Goal: Task Accomplishment & Management: Complete application form

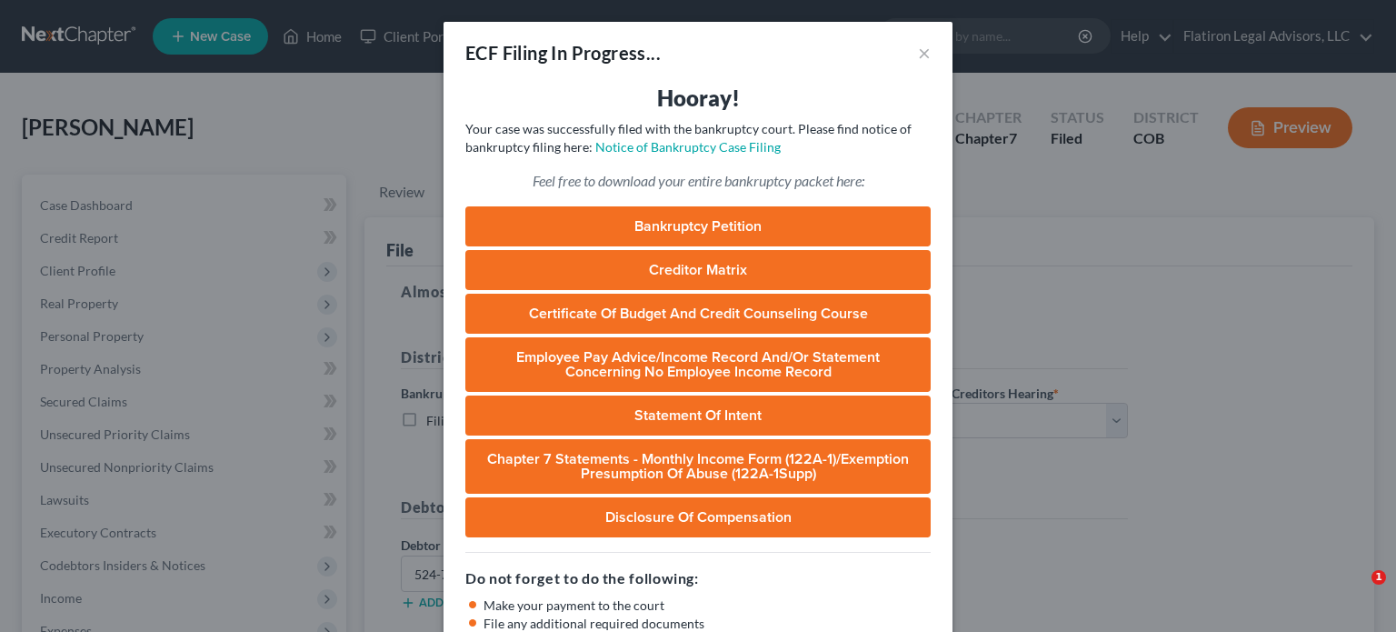
select select "0"
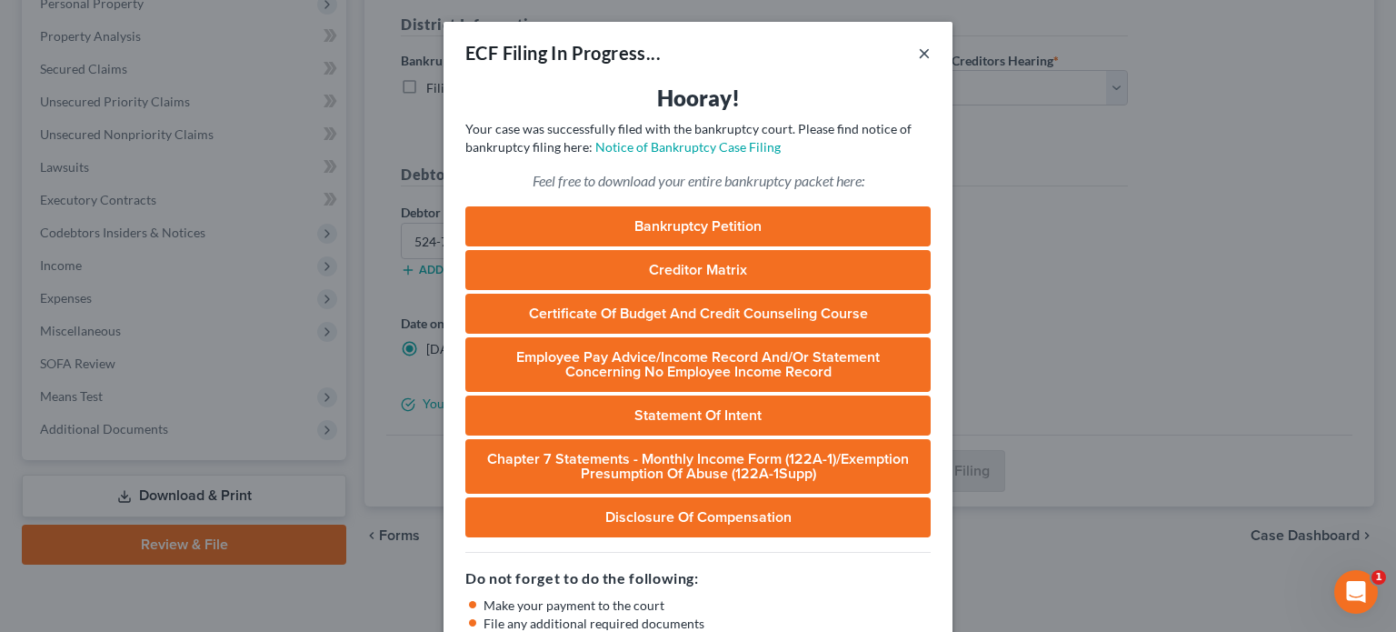
click at [918, 49] on button "×" at bounding box center [924, 53] width 13 height 22
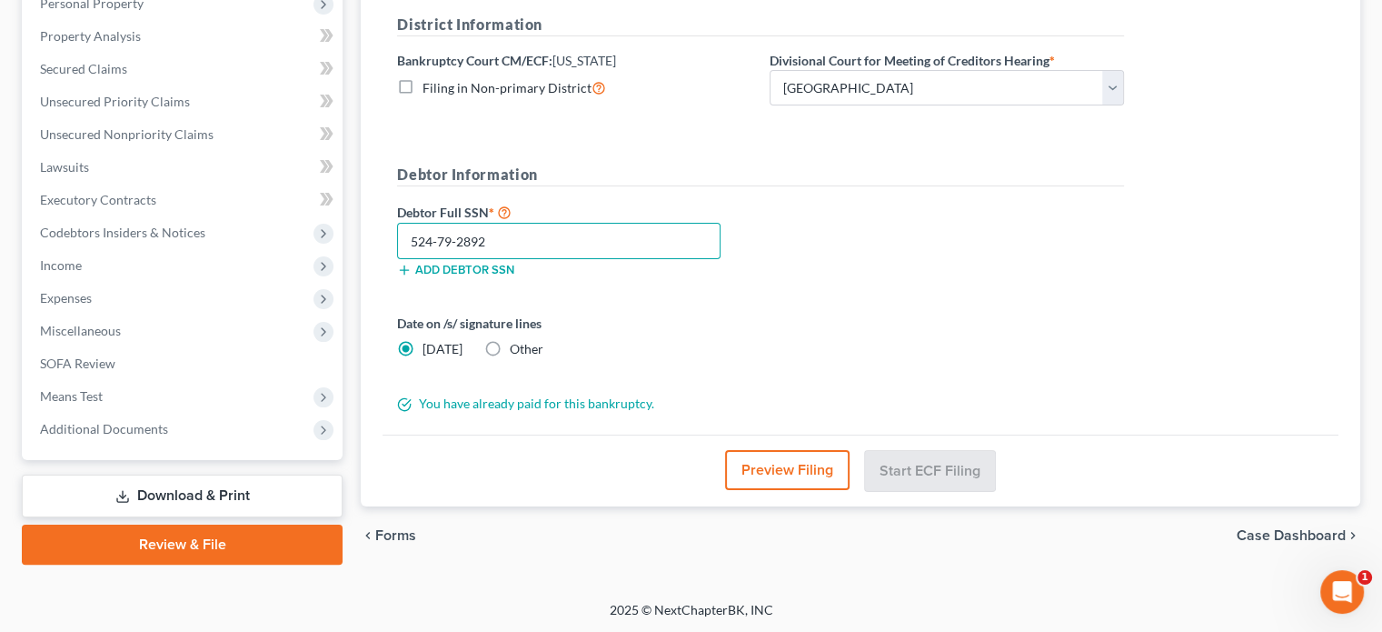
drag, startPoint x: 489, startPoint y: 239, endPoint x: 454, endPoint y: 246, distance: 35.3
click at [454, 246] on input "524-79-2892" at bounding box center [559, 241] width 324 height 36
type input "524-79-4366"
click at [785, 358] on div "Date on /s/ signature lines [DATE] Other" at bounding box center [760, 343] width 745 height 59
click at [789, 468] on button "Preview Filing" at bounding box center [787, 470] width 125 height 40
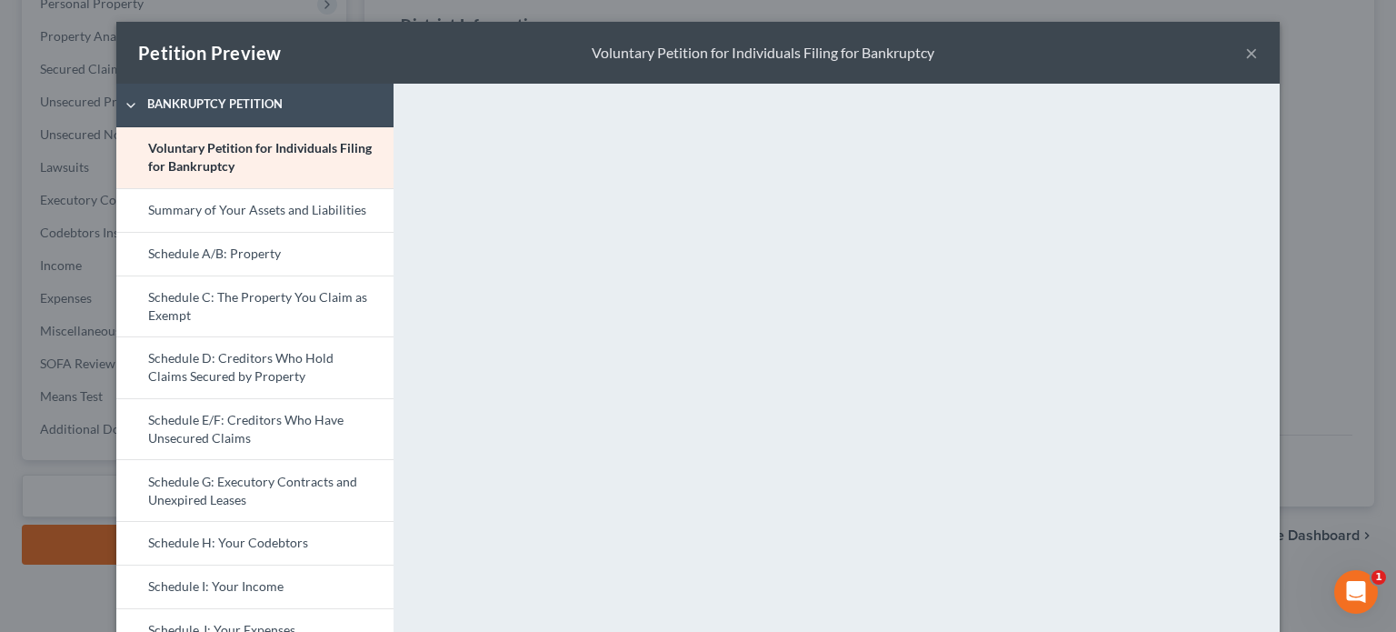
click at [1245, 51] on button "×" at bounding box center [1251, 53] width 13 height 22
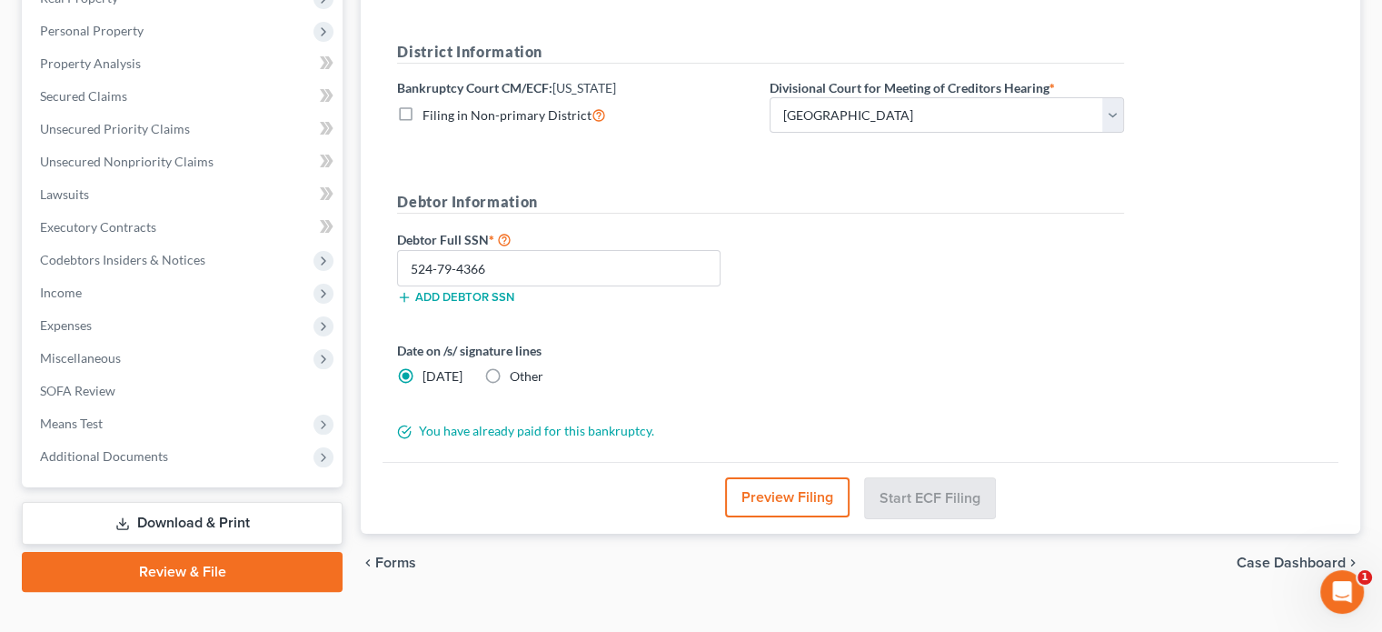
scroll to position [333, 0]
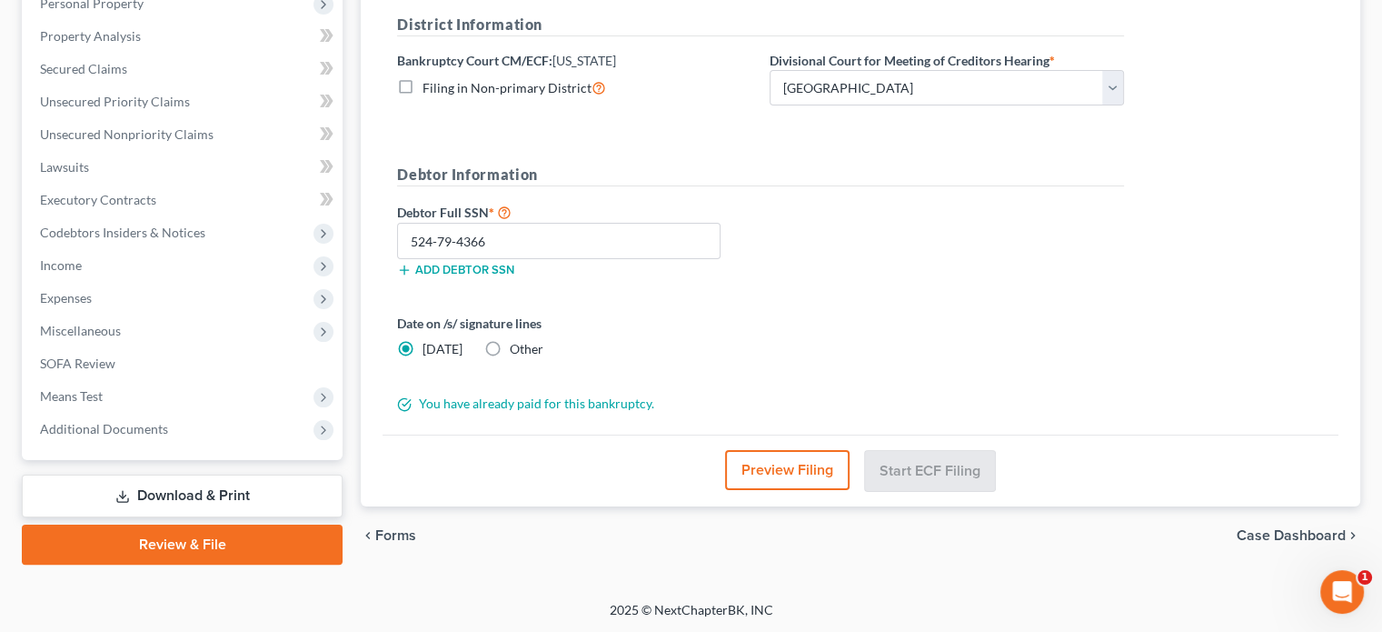
click at [194, 493] on link "Download & Print" at bounding box center [182, 495] width 321 height 43
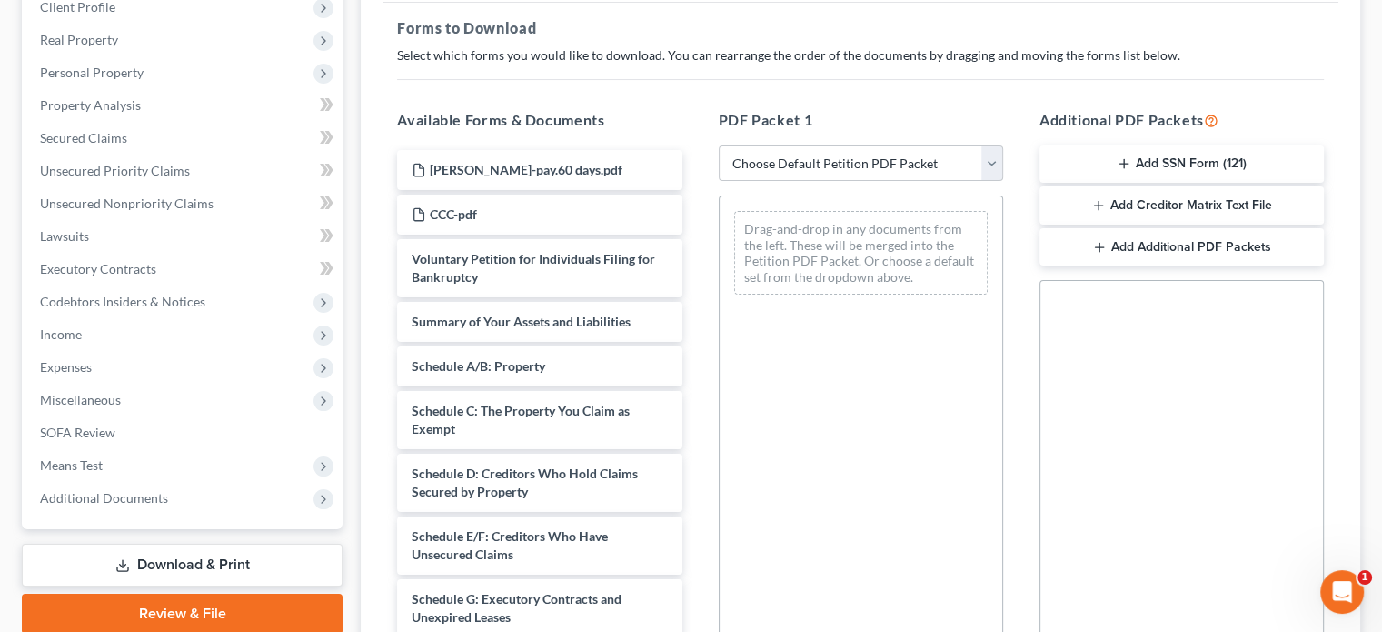
scroll to position [125, 0]
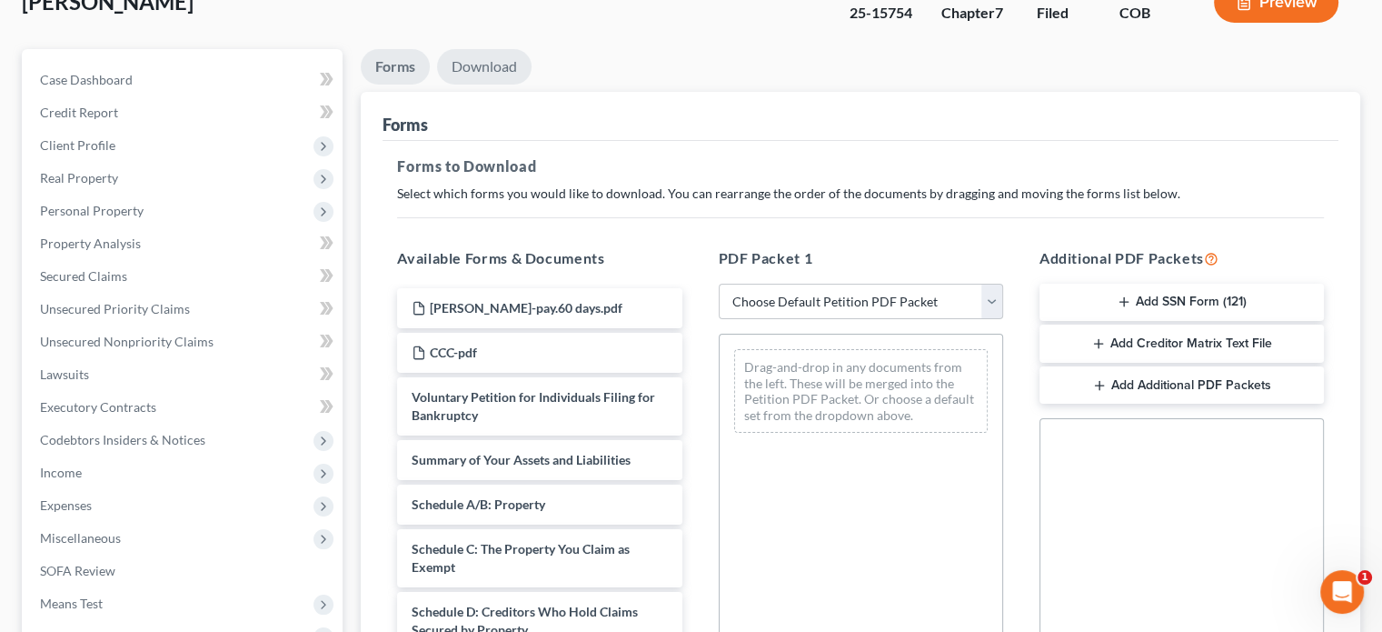
click at [487, 63] on link "Download" at bounding box center [484, 66] width 95 height 35
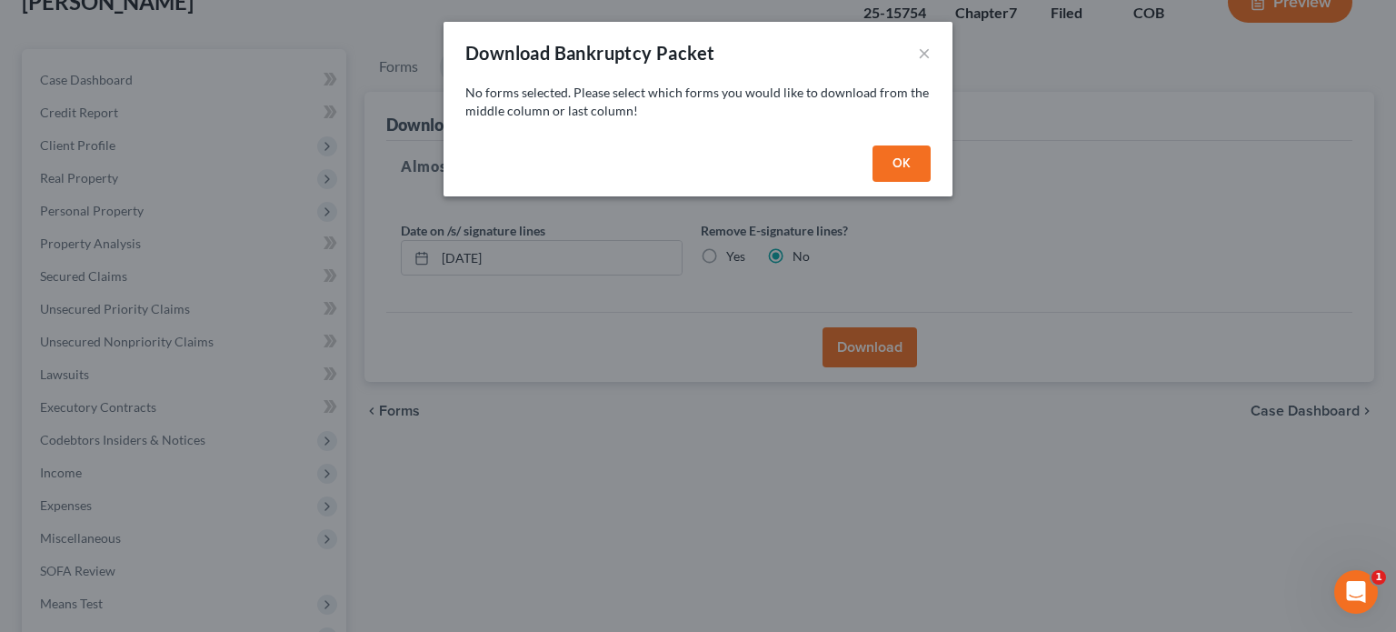
click at [900, 156] on button "OK" at bounding box center [901, 163] width 58 height 36
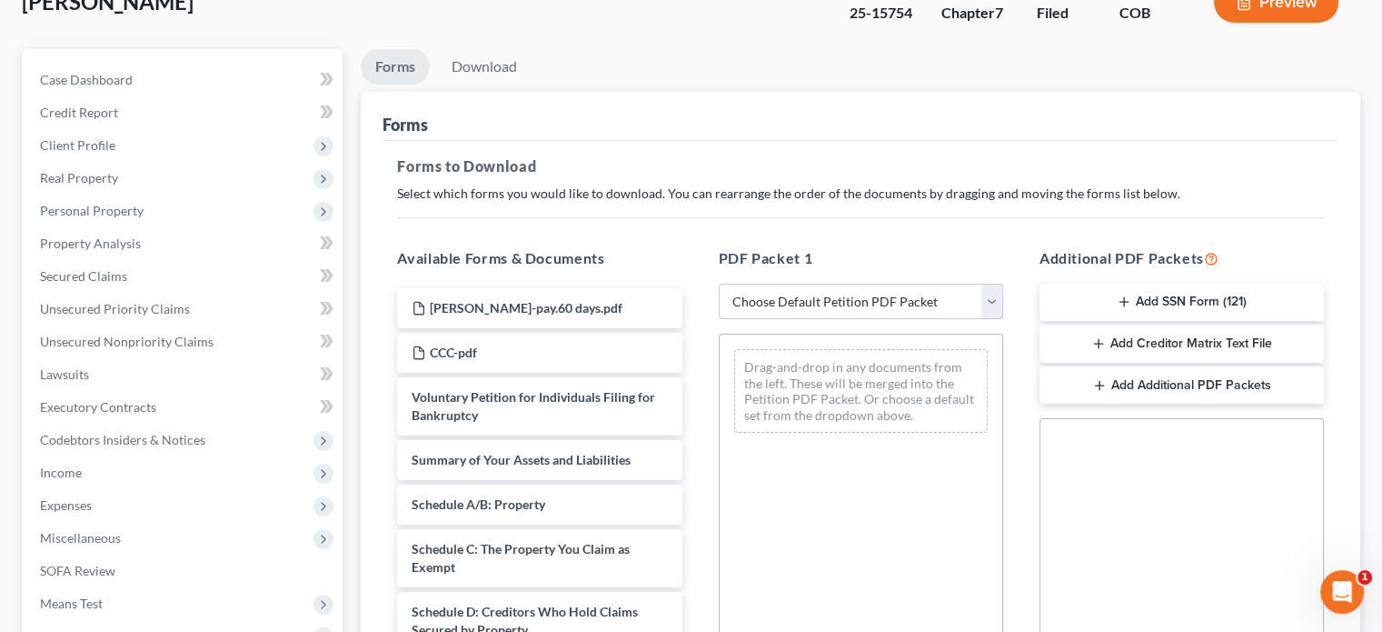
click at [989, 298] on select "Choose Default Petition PDF Packet Complete Bankruptcy Petition (all forms and …" at bounding box center [861, 302] width 284 height 36
select select "5"
click at [719, 284] on select "Choose Default Petition PDF Packet Complete Bankruptcy Petition (all forms and …" at bounding box center [861, 302] width 284 height 36
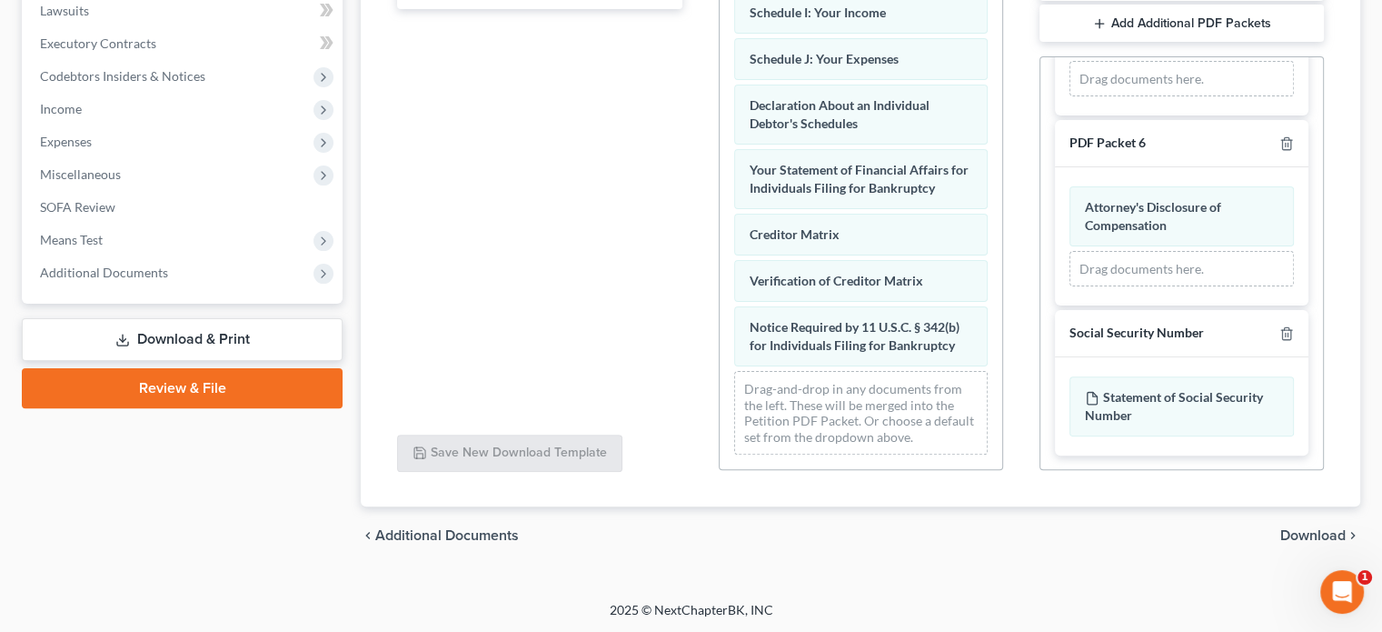
scroll to position [614, 0]
click at [1123, 403] on div "Statement of Social Security Number" at bounding box center [1182, 406] width 224 height 60
click at [1158, 335] on div "Social Security Number" at bounding box center [1137, 332] width 135 height 17
click at [1163, 394] on div "Statement of Social Security Number" at bounding box center [1182, 406] width 224 height 60
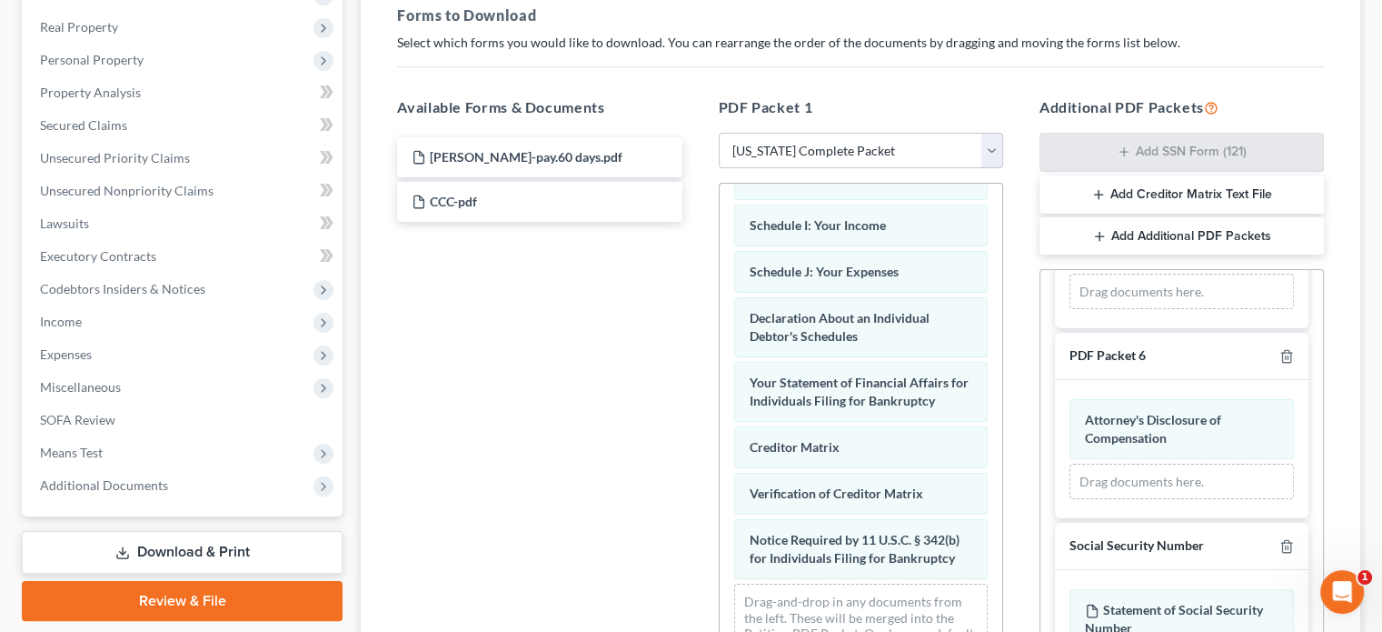
scroll to position [307, 0]
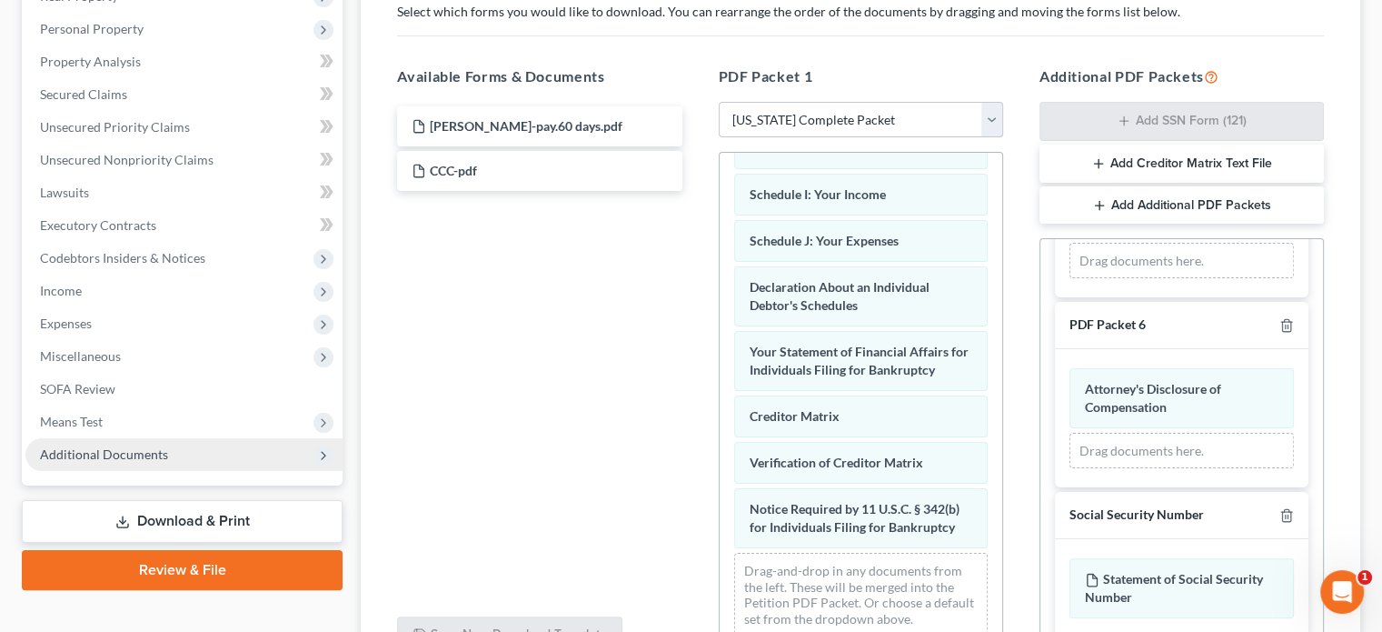
click at [137, 453] on span "Additional Documents" at bounding box center [104, 453] width 128 height 15
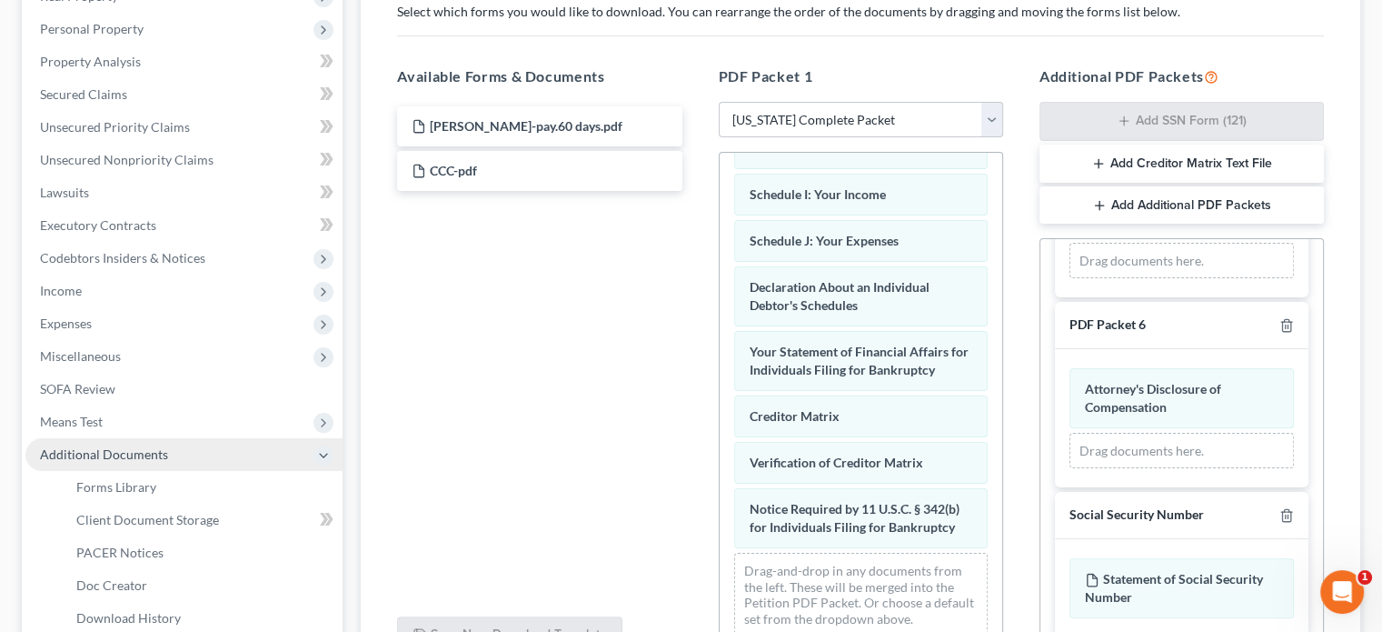
scroll to position [398, 0]
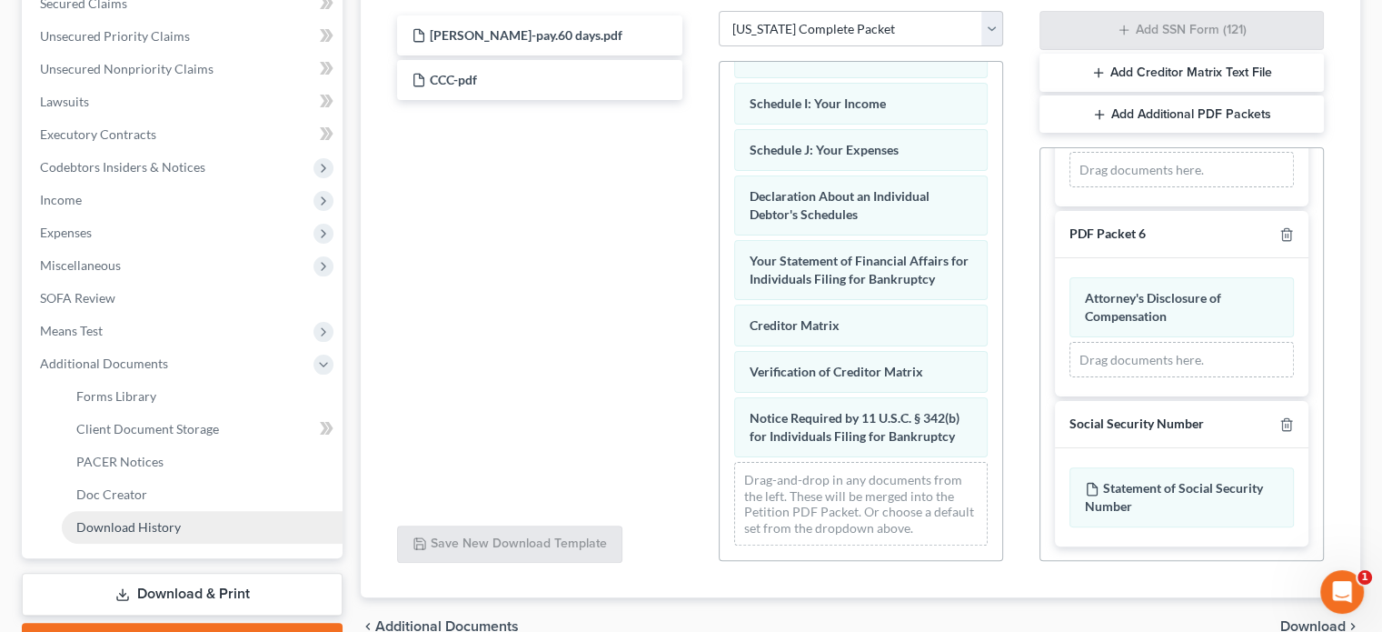
click at [137, 520] on span "Download History" at bounding box center [128, 526] width 105 height 15
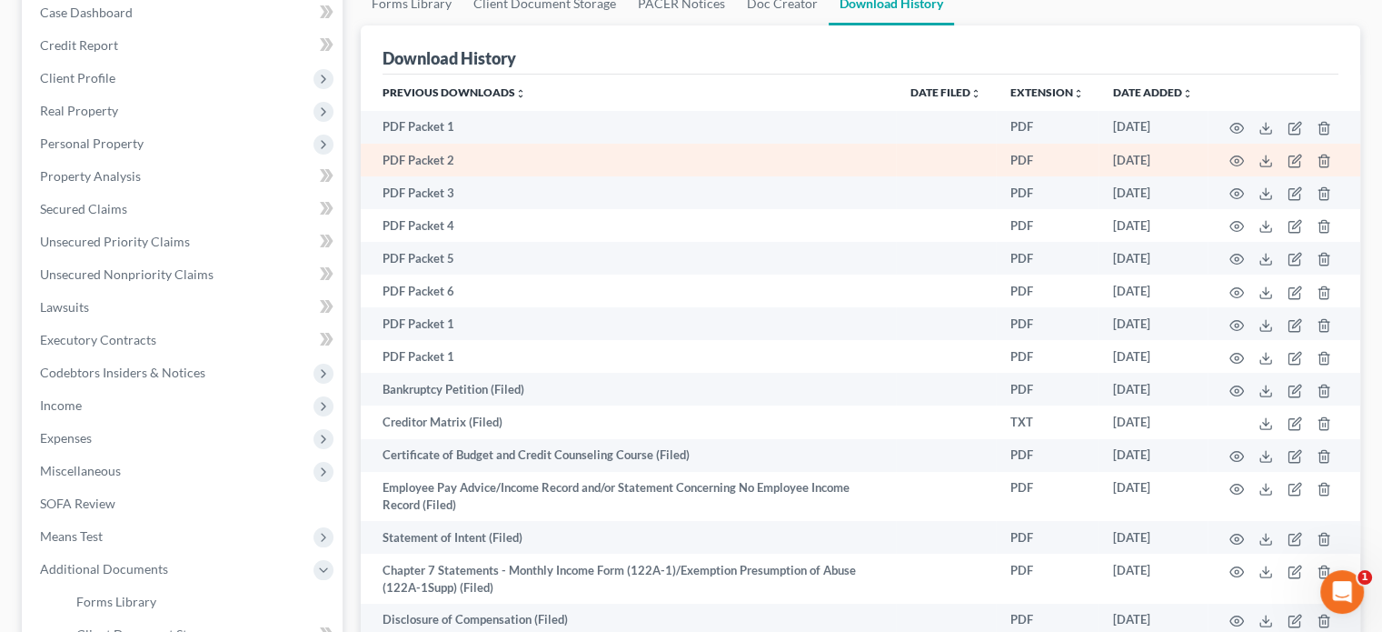
scroll to position [182, 0]
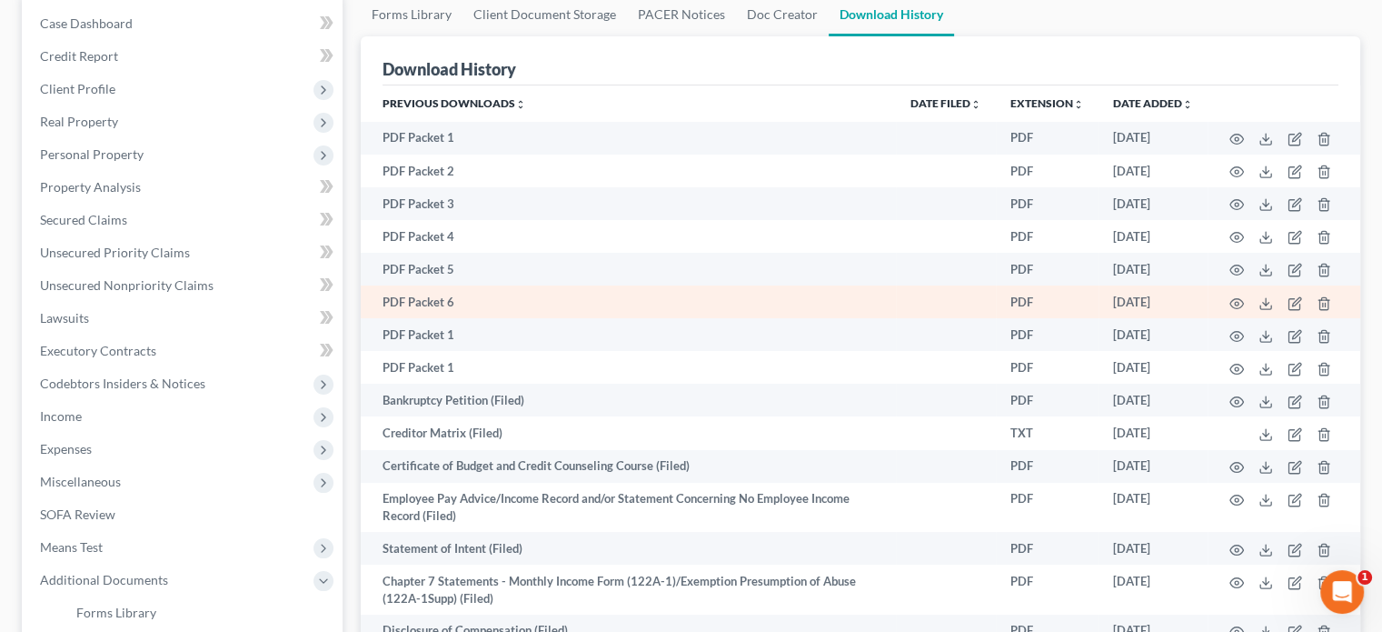
click at [410, 304] on td "PDF Packet 6" at bounding box center [628, 301] width 535 height 33
click at [505, 300] on td "PDF Packet 6" at bounding box center [628, 301] width 535 height 33
click at [1237, 303] on circle "button" at bounding box center [1237, 304] width 4 height 4
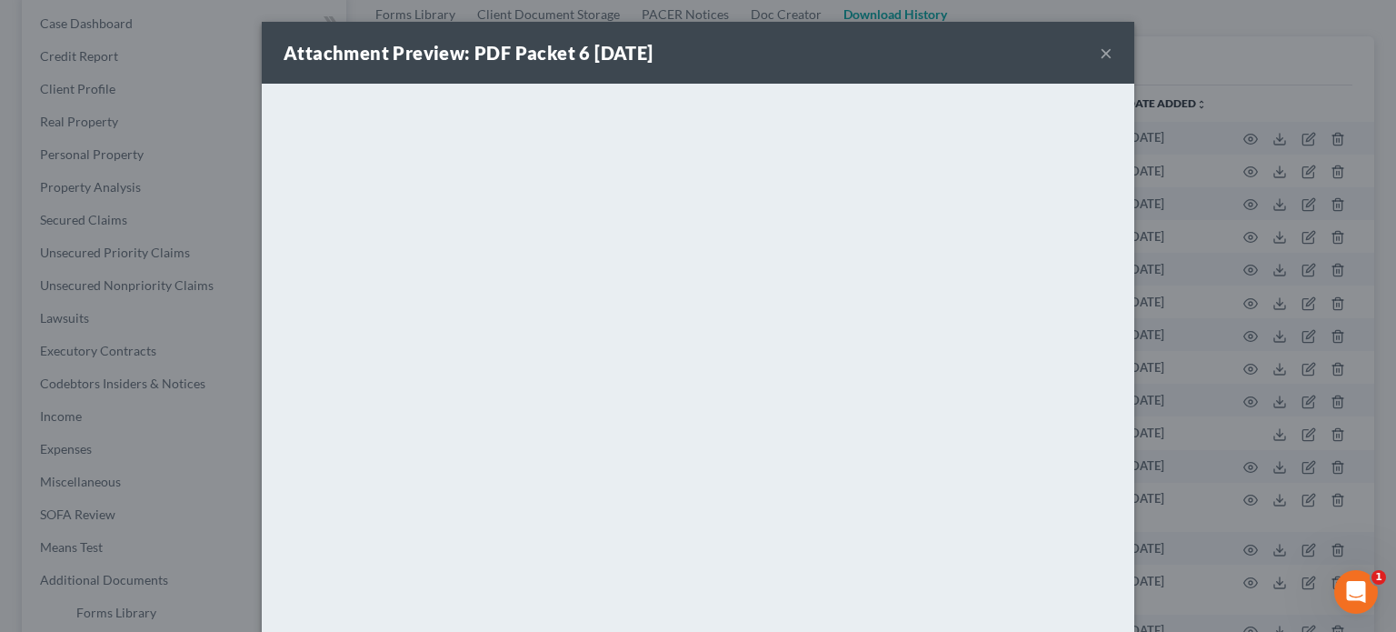
click at [1101, 51] on button "×" at bounding box center [1106, 53] width 13 height 22
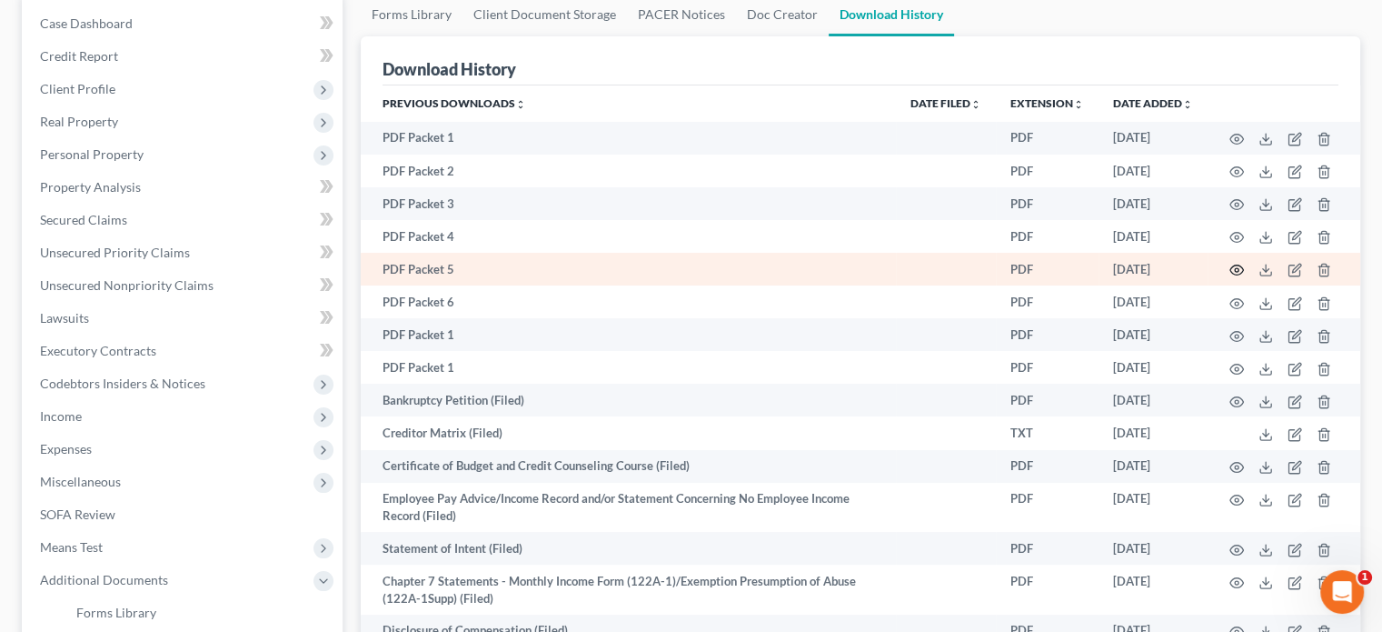
click at [1236, 270] on icon "button" at bounding box center [1237, 270] width 15 height 15
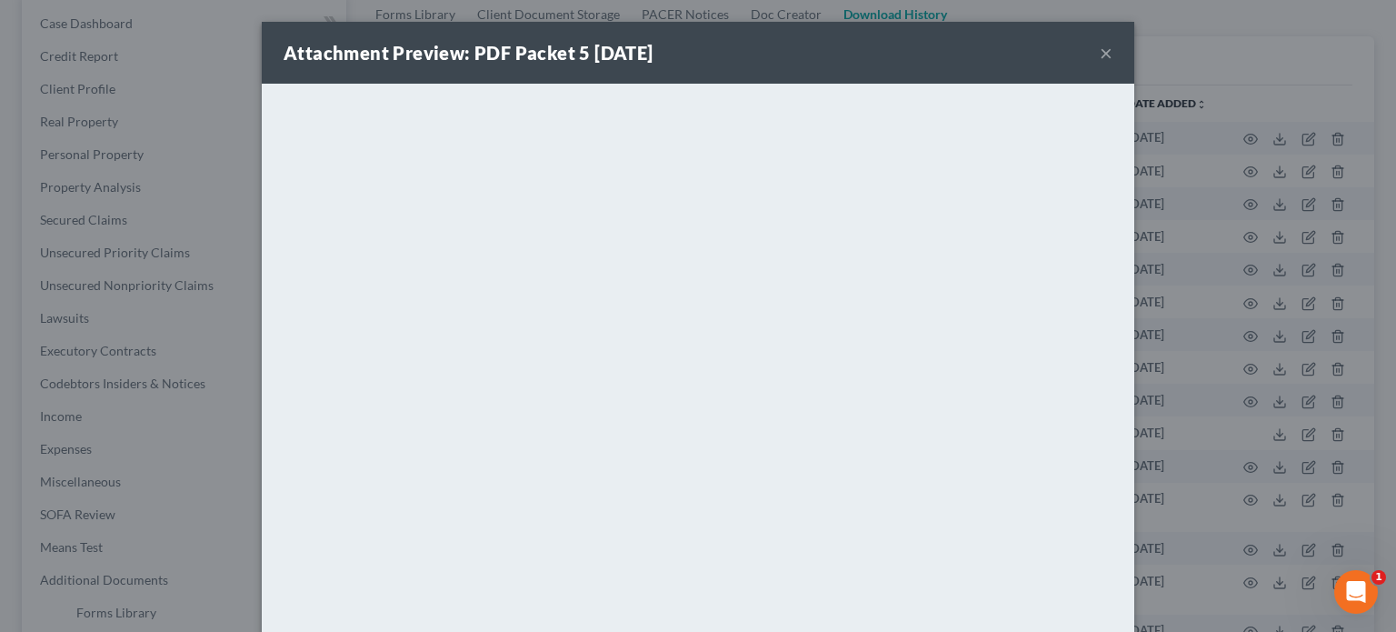
click at [1100, 52] on button "×" at bounding box center [1106, 53] width 13 height 22
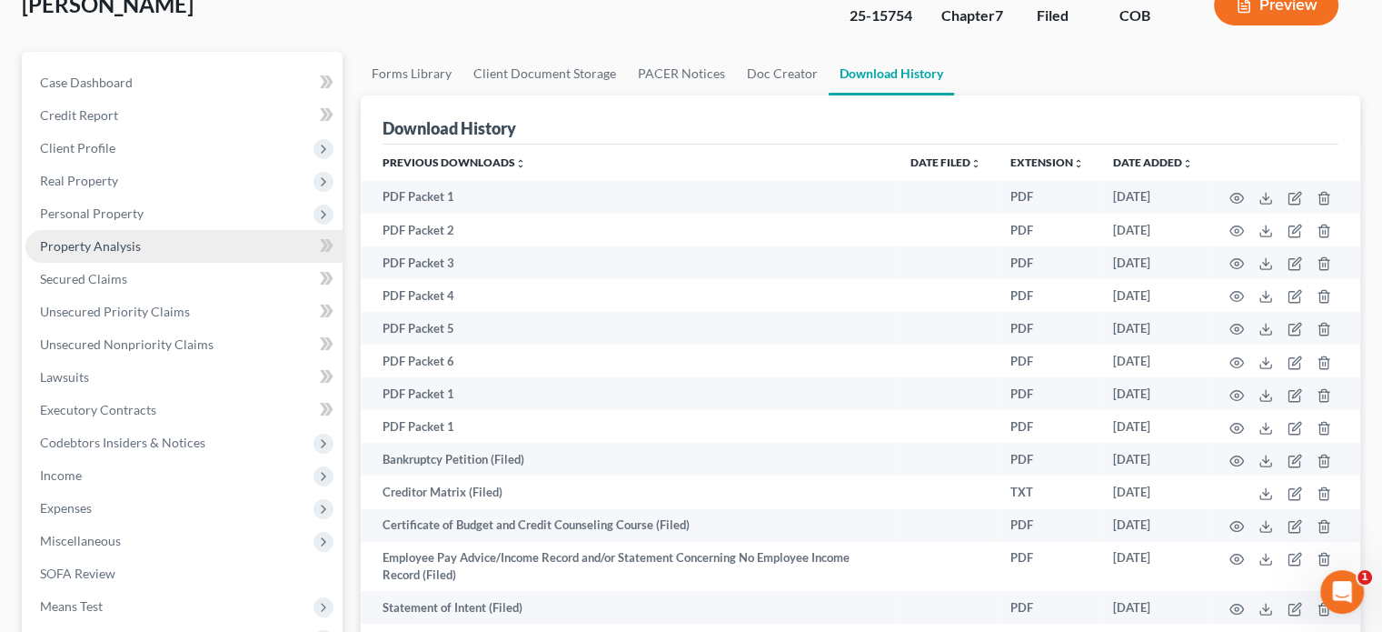
scroll to position [91, 0]
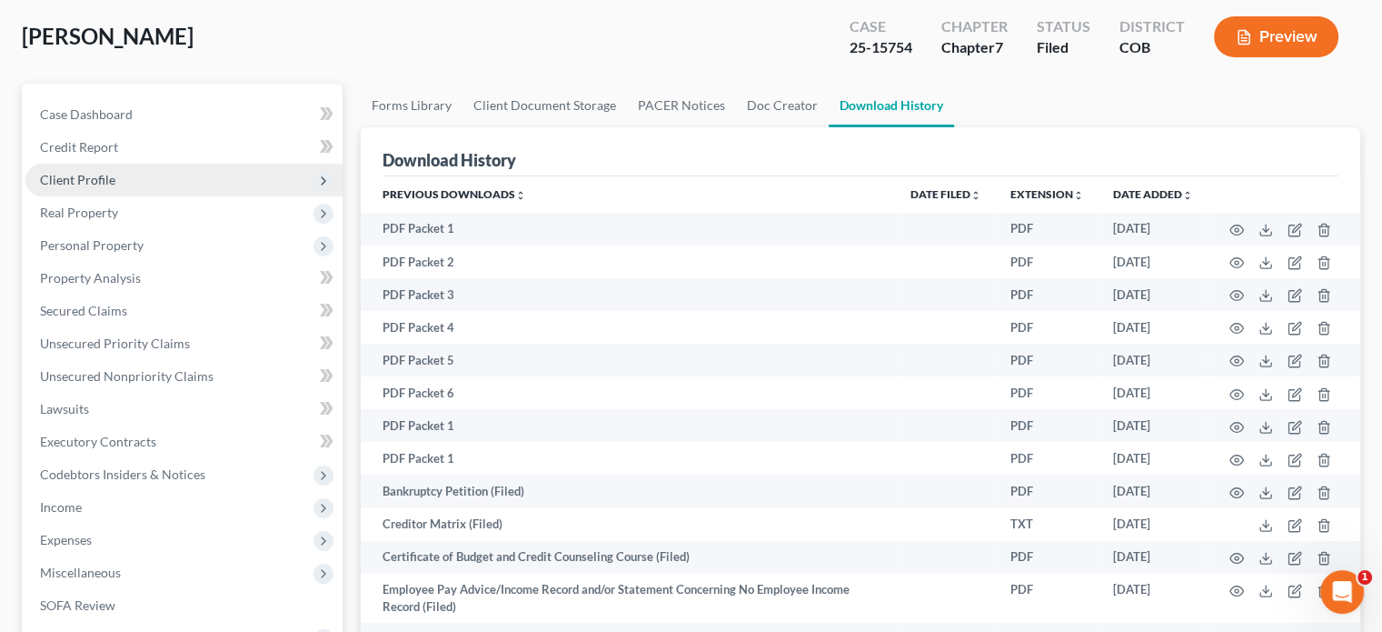
click at [157, 177] on span "Client Profile" at bounding box center [183, 180] width 317 height 33
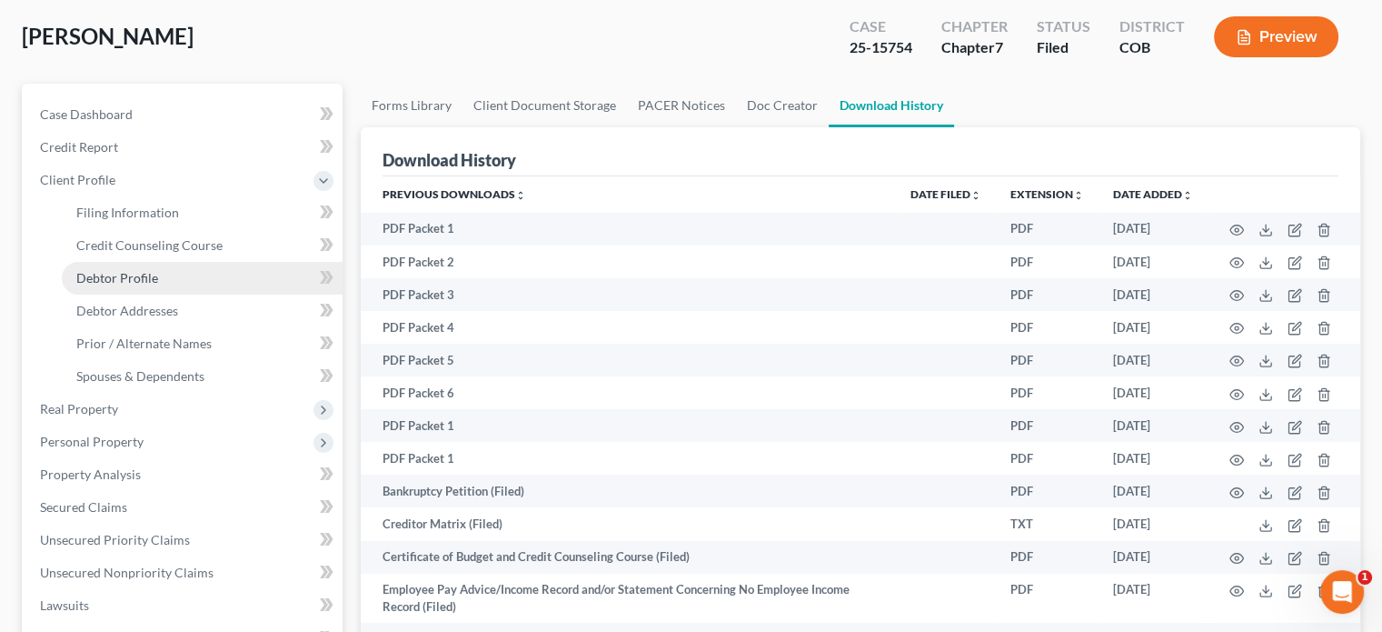
click at [182, 272] on link "Debtor Profile" at bounding box center [202, 278] width 281 height 33
select select "1"
select select "3"
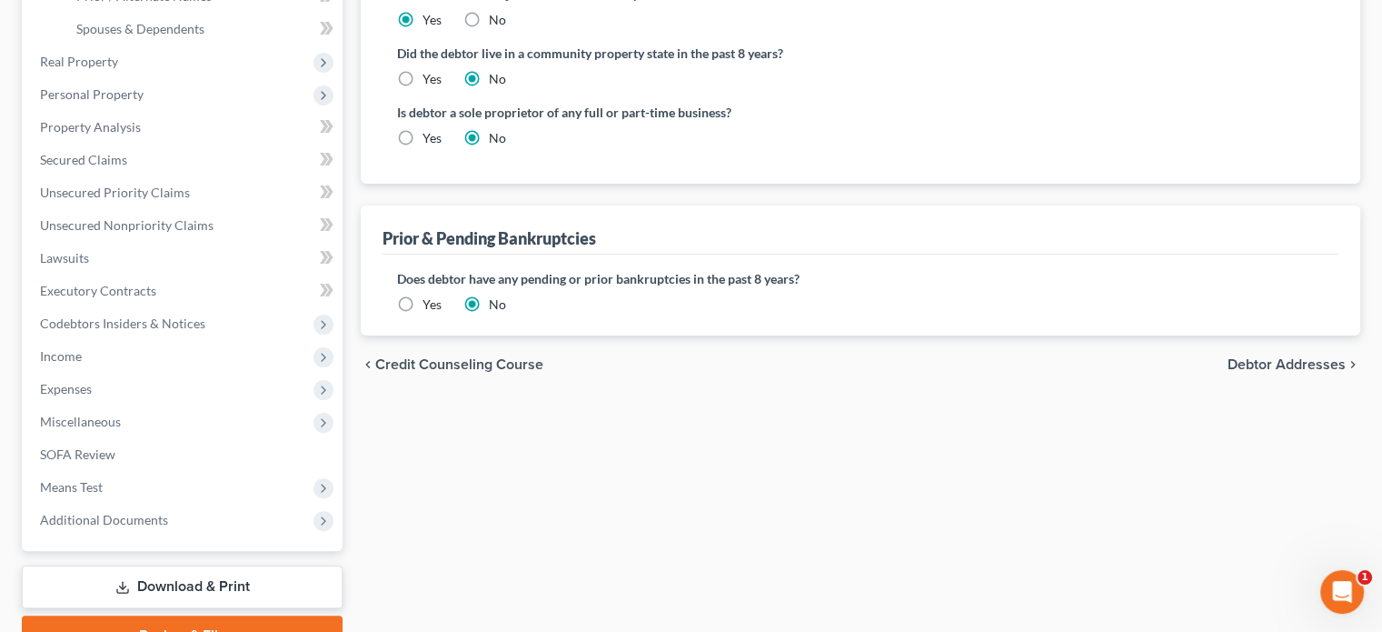
scroll to position [529, 0]
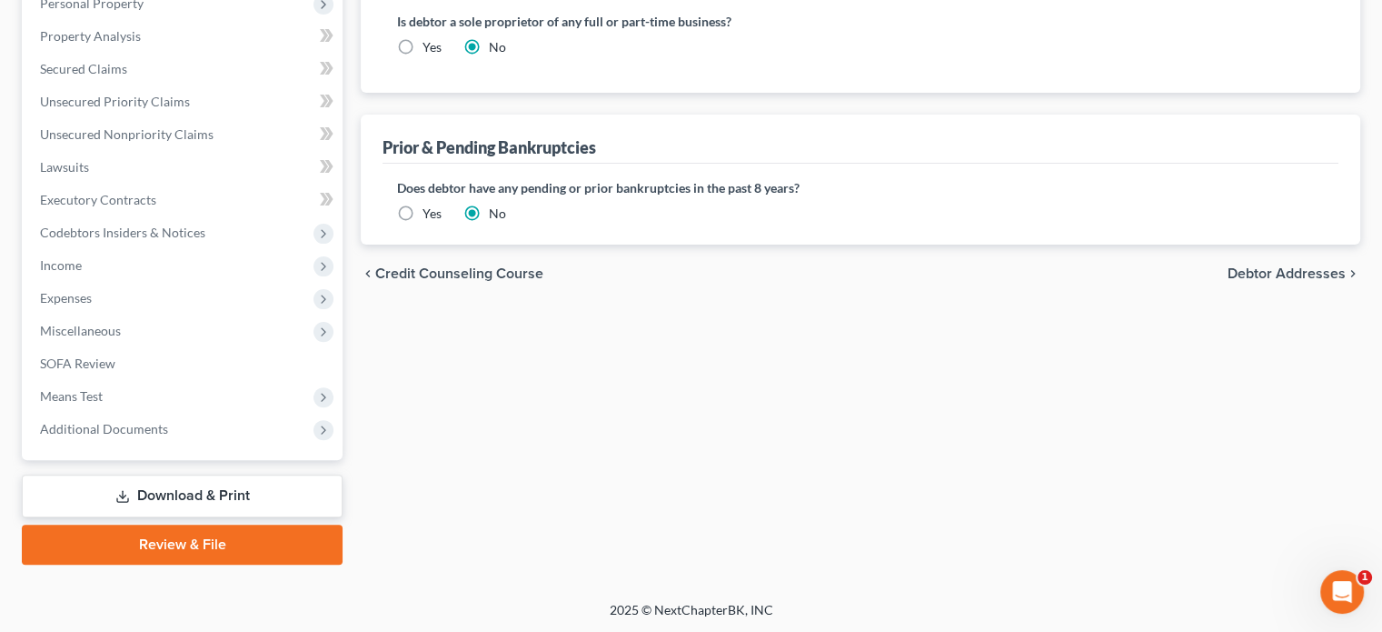
click at [165, 489] on link "Download & Print" at bounding box center [182, 495] width 321 height 43
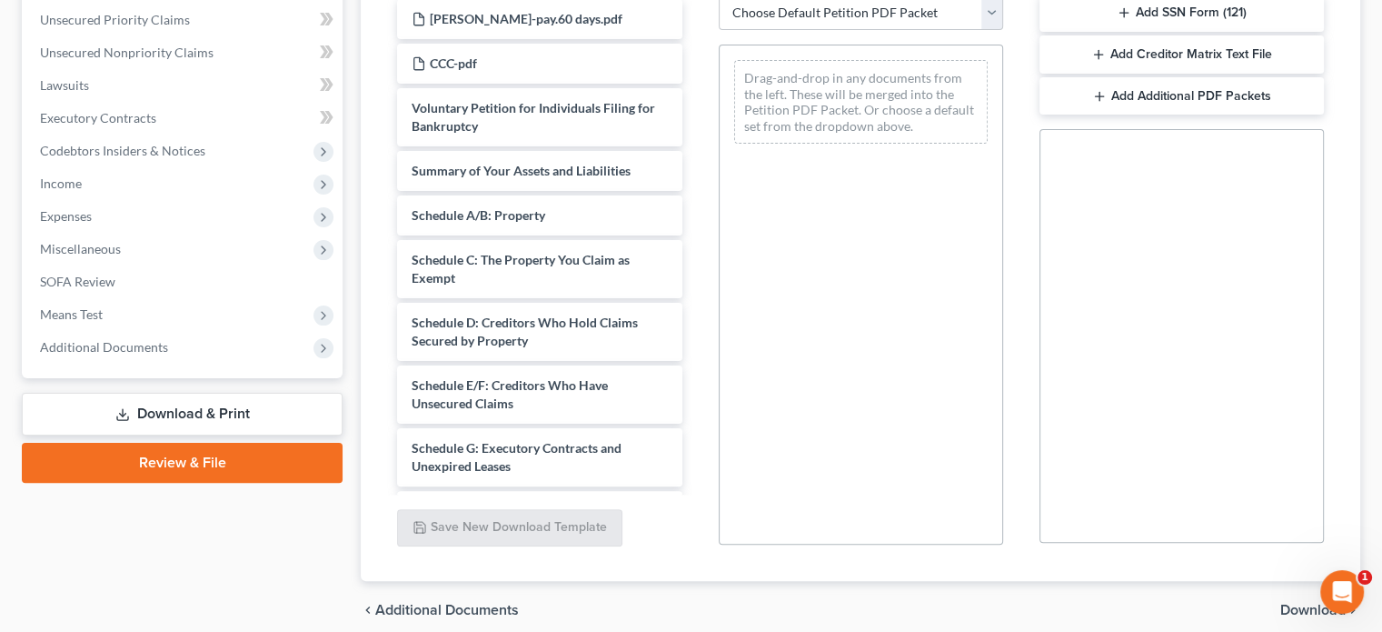
scroll to position [454, 0]
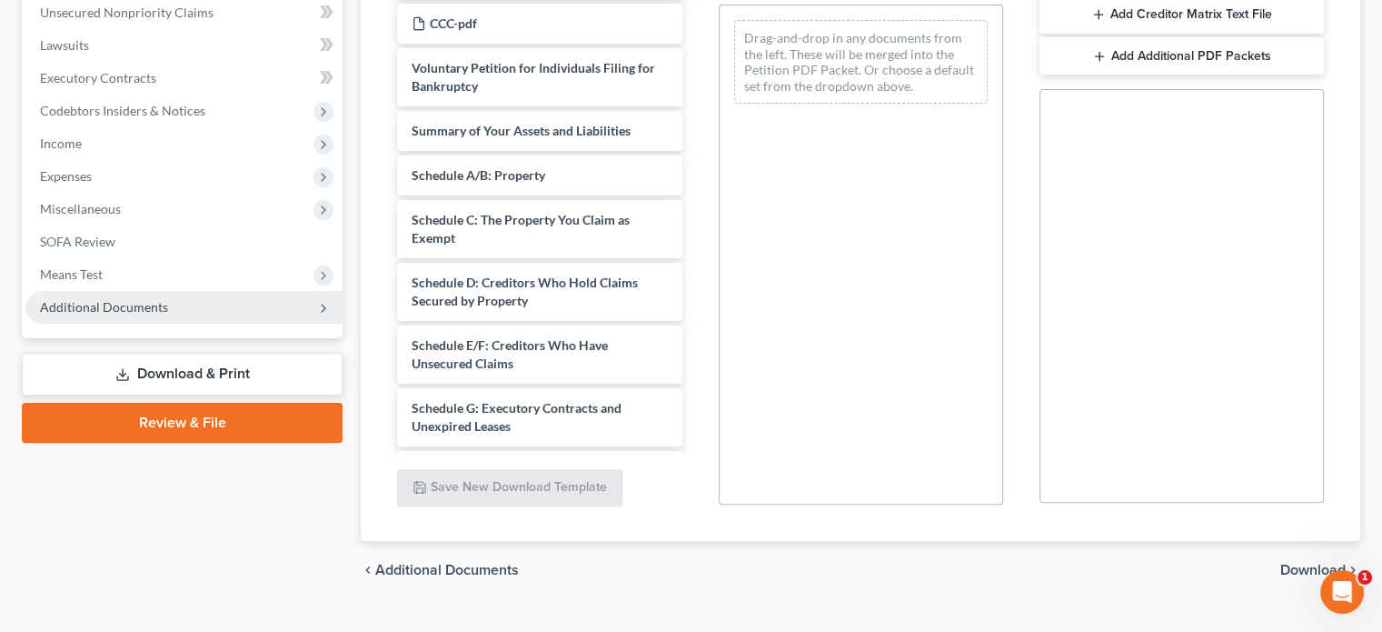
click at [304, 313] on span "Additional Documents" at bounding box center [183, 307] width 317 height 33
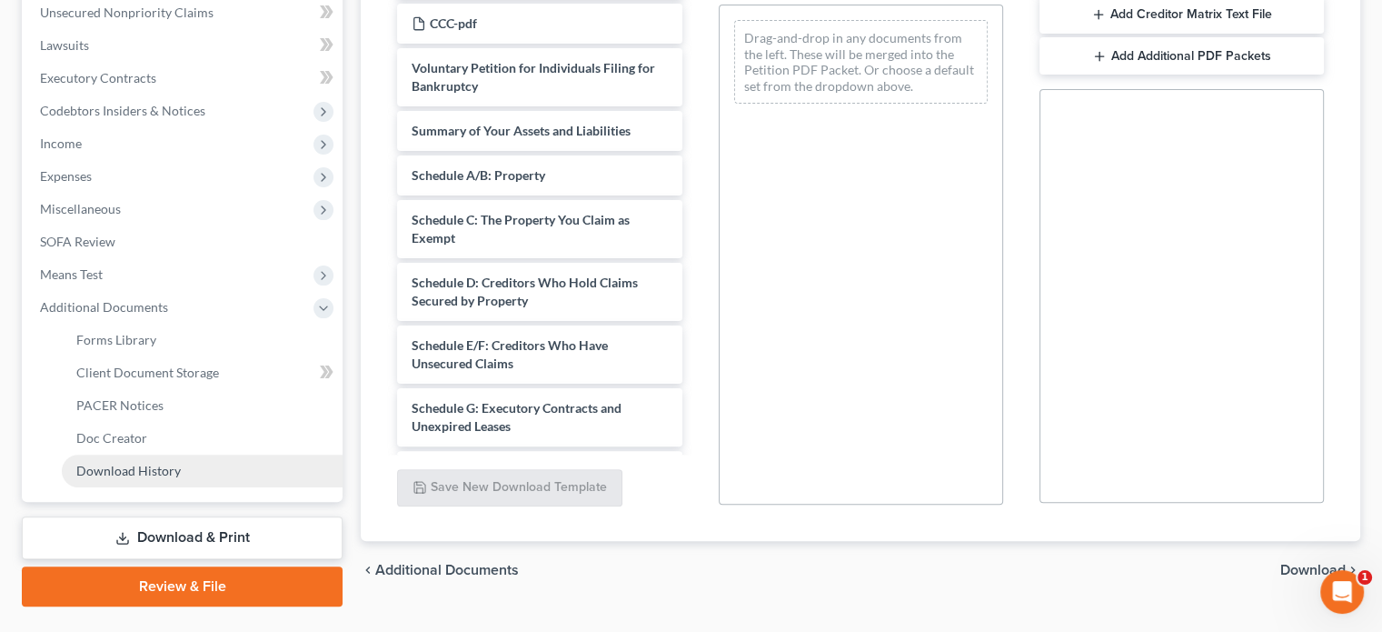
click at [189, 468] on link "Download History" at bounding box center [202, 470] width 281 height 33
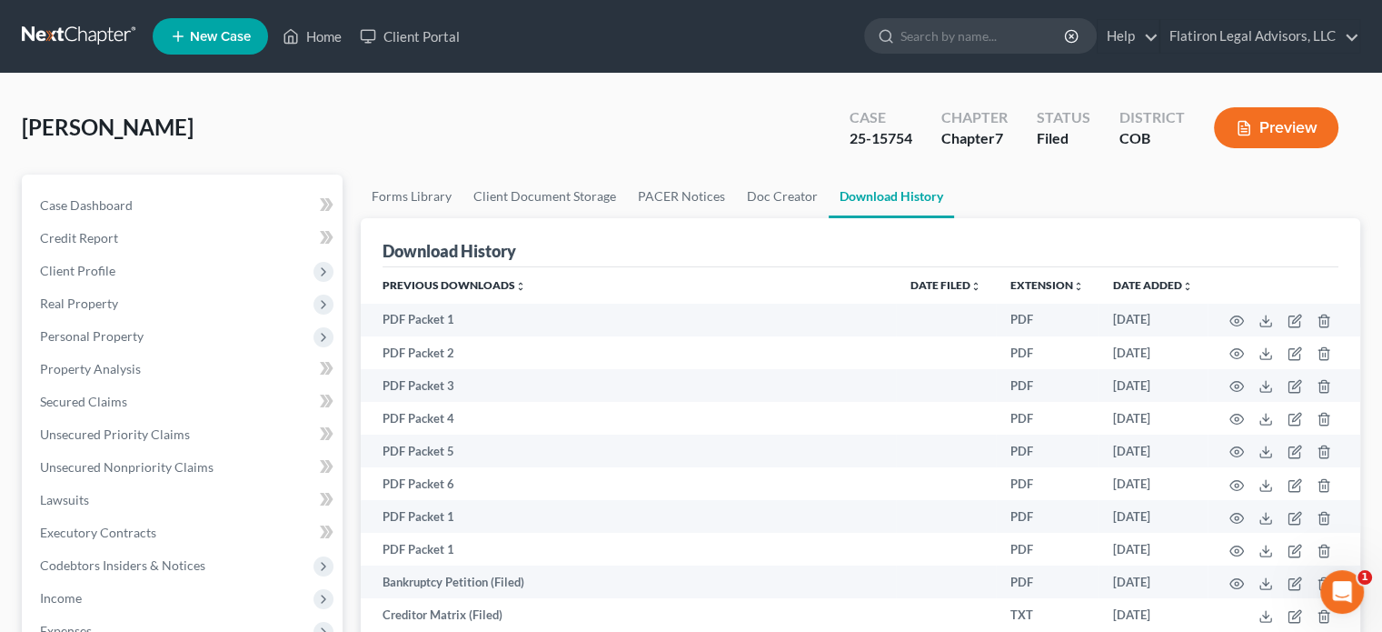
click at [704, 149] on div "[PERSON_NAME] Upgraded Case 25-15754 Chapter Chapter 7 Status Filed District CO…" at bounding box center [691, 134] width 1339 height 79
